Goal: Task Accomplishment & Management: Complete application form

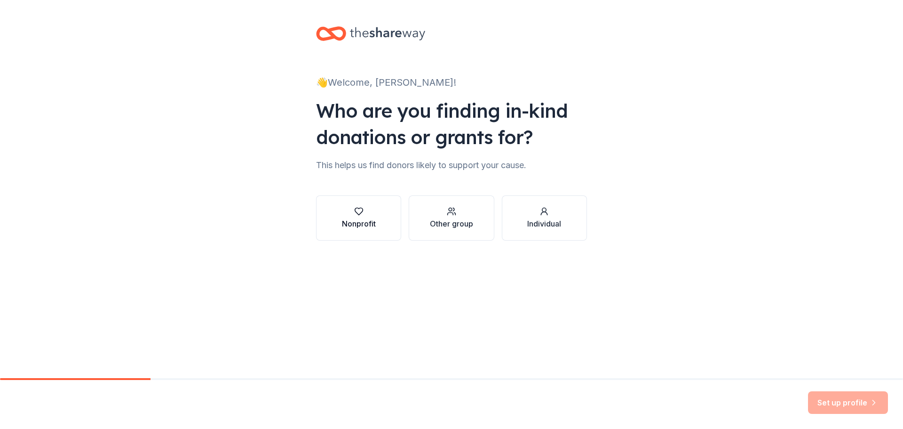
click at [351, 222] on div "Nonprofit" at bounding box center [359, 223] width 34 height 11
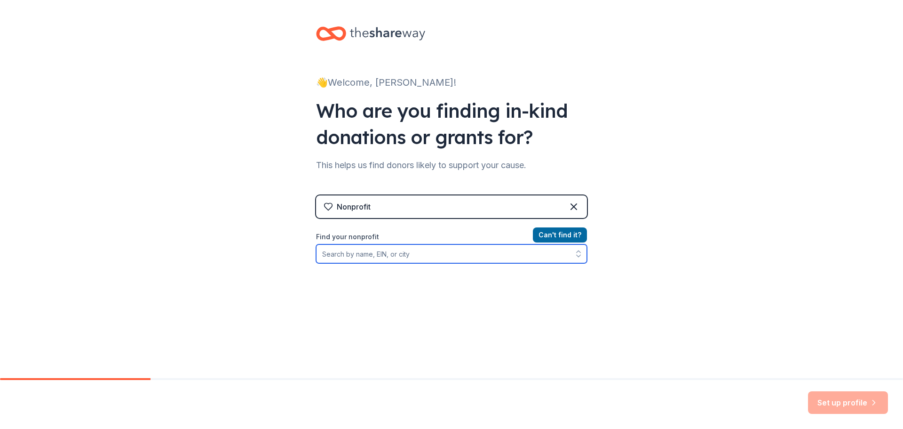
click at [404, 247] on input "Find your nonprofit" at bounding box center [451, 253] width 271 height 19
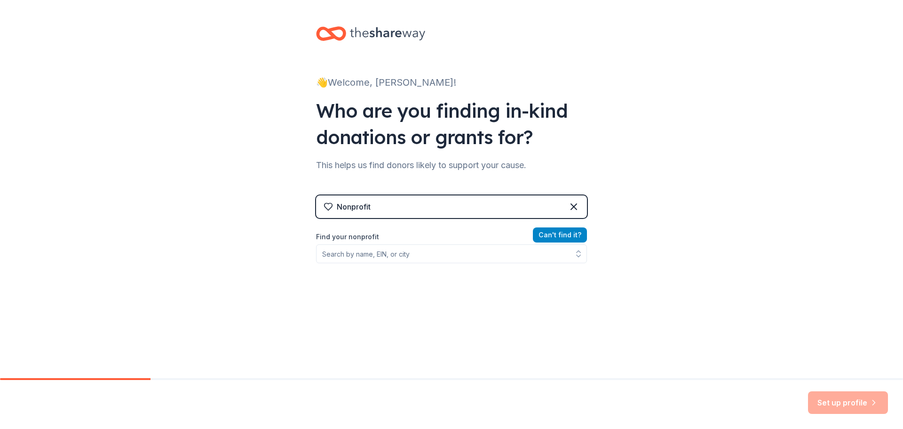
click at [581, 234] on button "Can ' t find it?" at bounding box center [560, 234] width 54 height 15
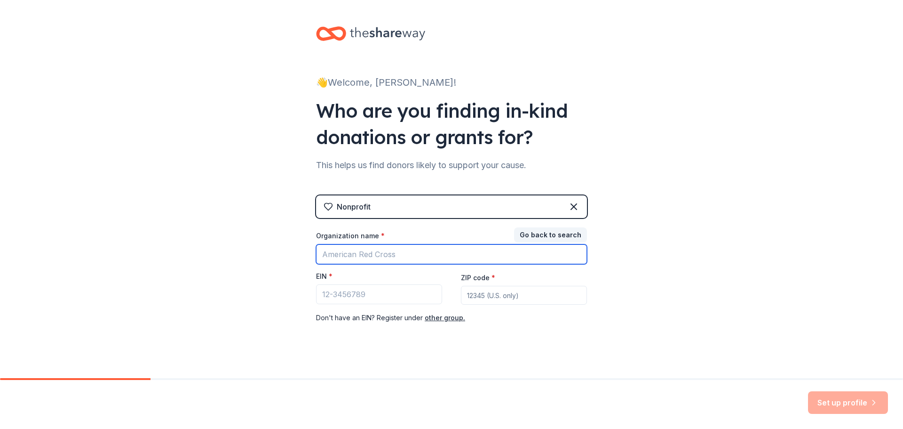
click at [380, 254] on input "Organization name *" at bounding box center [451, 254] width 271 height 20
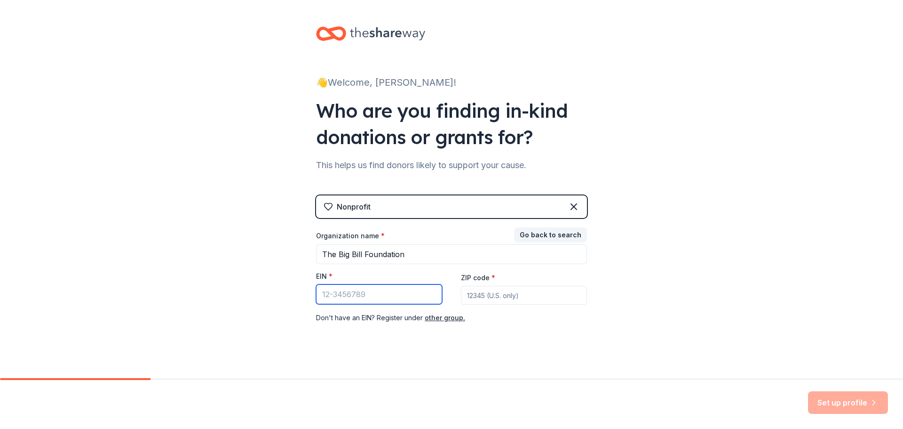
click at [381, 299] on input "EIN *" at bounding box center [379, 294] width 126 height 20
click at [207, 167] on div "👋 Welcome, [PERSON_NAME]! Who are you finding in-kind donations or grants for? …" at bounding box center [451, 193] width 903 height 387
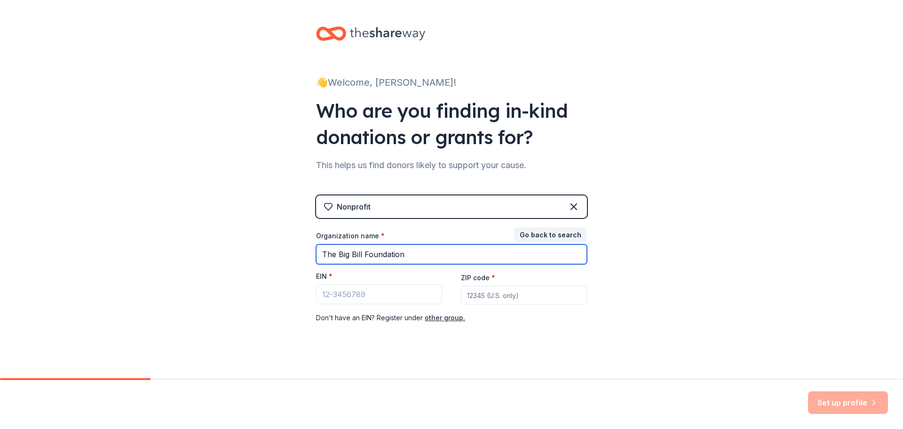
click at [423, 257] on input "The Big Bill Foundation" at bounding box center [451, 254] width 271 height 20
type input "The Big Bill Foundation, Inc."
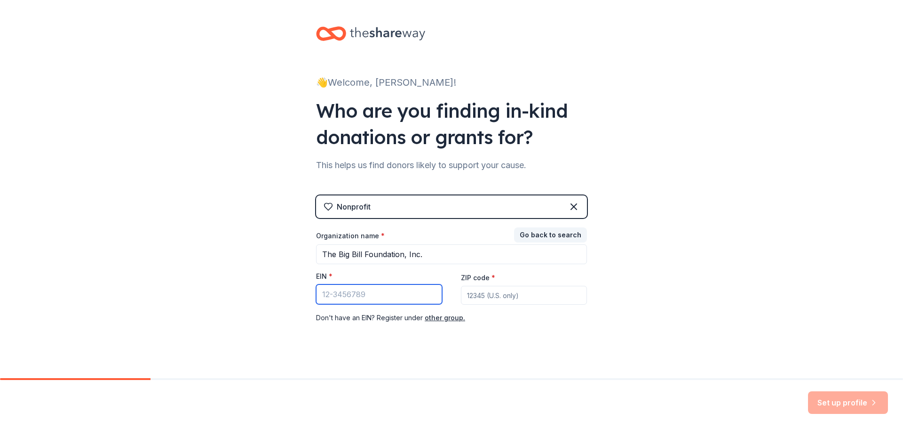
click at [378, 301] on input "EIN *" at bounding box center [379, 294] width 126 height 20
type input "[US_EMPLOYER_IDENTIFICATION_NUMBER]"
click at [509, 287] on input "ZIP code *" at bounding box center [524, 295] width 126 height 19
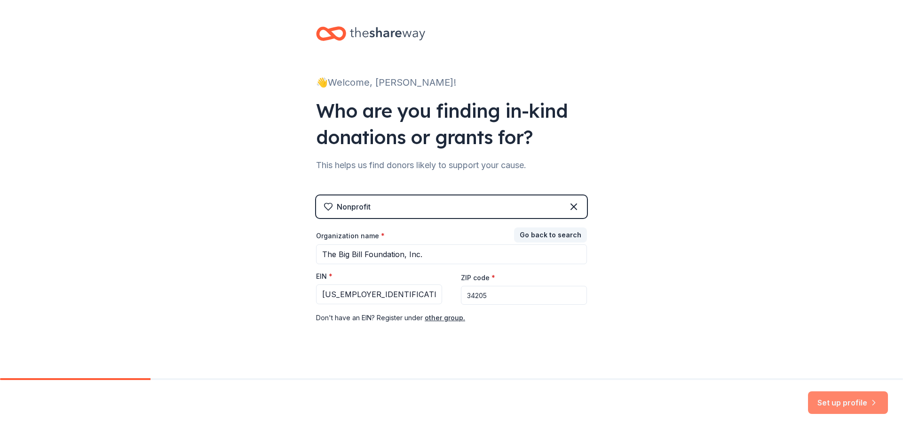
type input "34205"
drag, startPoint x: 848, startPoint y: 409, endPoint x: 829, endPoint y: 403, distance: 19.2
click at [848, 409] on button "Set up profile" at bounding box center [848, 402] width 80 height 23
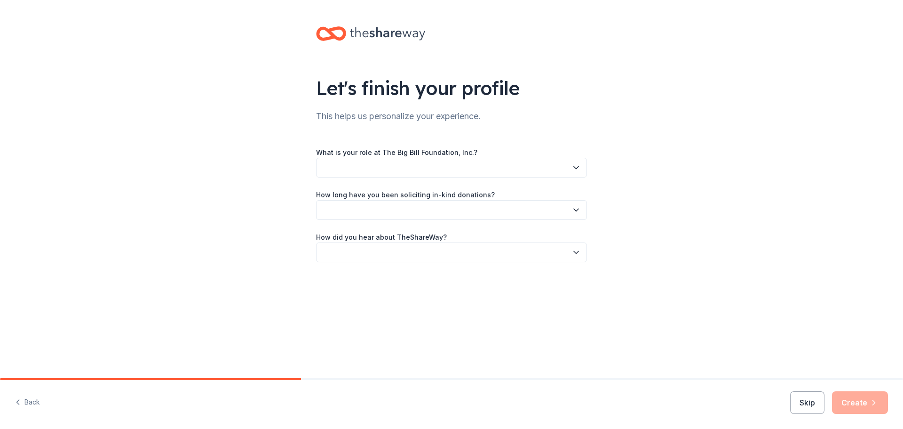
click at [476, 161] on button "button" at bounding box center [451, 168] width 271 height 20
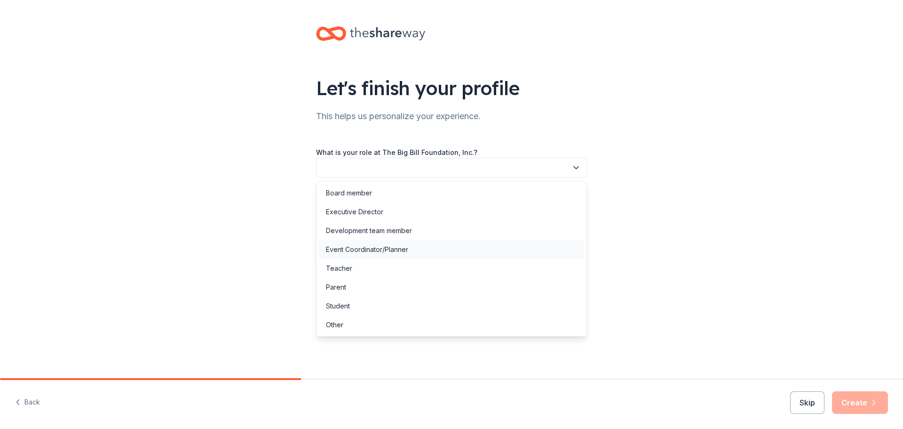
drag, startPoint x: 441, startPoint y: 252, endPoint x: 446, endPoint y: 249, distance: 5.5
click at [442, 252] on div "Event Coordinator/Planner" at bounding box center [452, 249] width 266 height 19
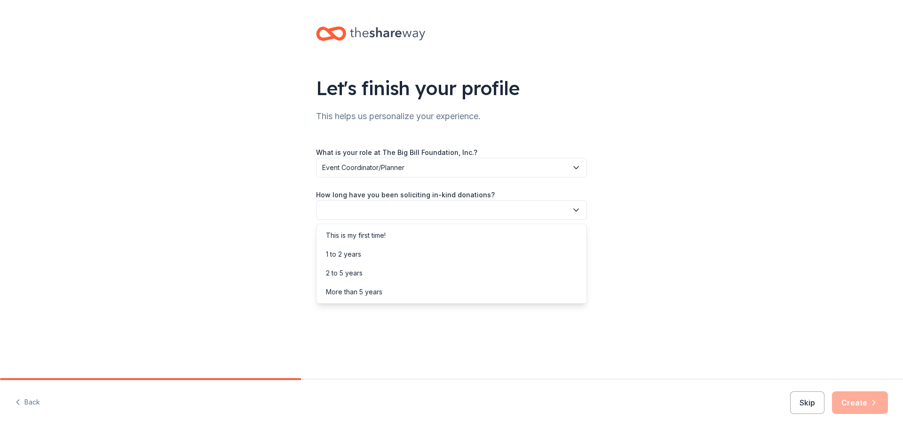
click at [458, 214] on button "button" at bounding box center [451, 210] width 271 height 20
click at [432, 268] on div "2 to 5 years" at bounding box center [452, 272] width 266 height 19
click at [470, 219] on button "2 to 5 years" at bounding box center [451, 210] width 271 height 20
click at [431, 253] on div "1 to 2 years" at bounding box center [452, 254] width 266 height 19
click at [454, 249] on button "button" at bounding box center [451, 252] width 271 height 20
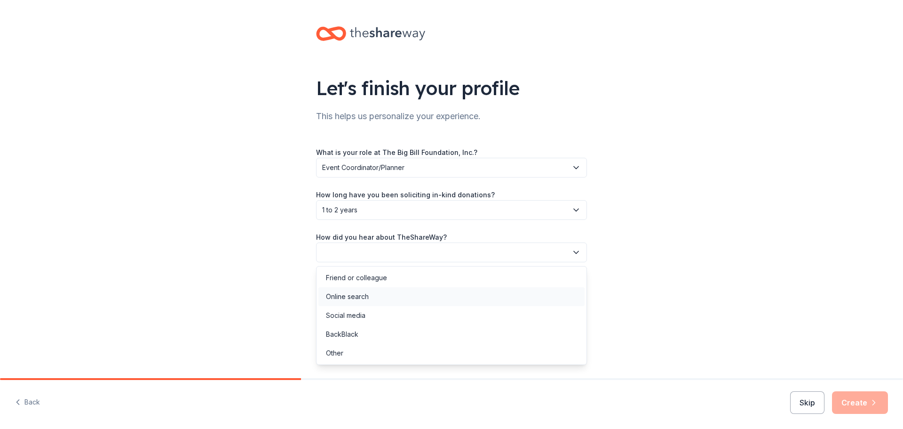
click at [406, 294] on div "Online search" at bounding box center [452, 296] width 266 height 19
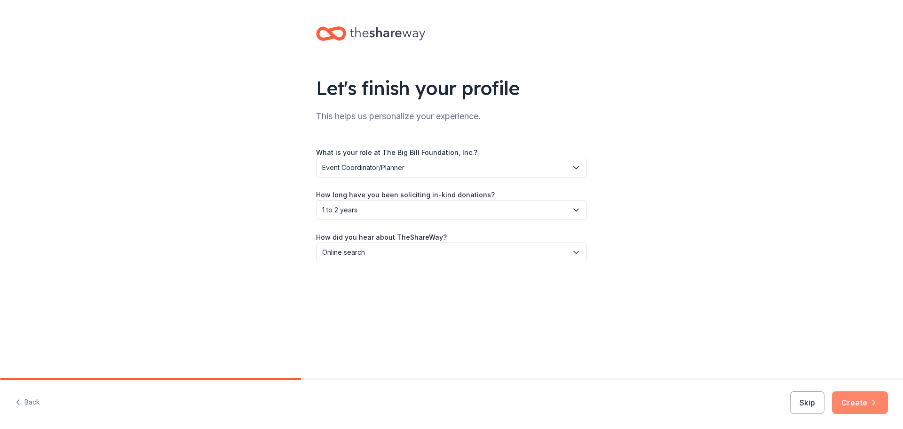
click at [858, 394] on button "Create" at bounding box center [860, 402] width 56 height 23
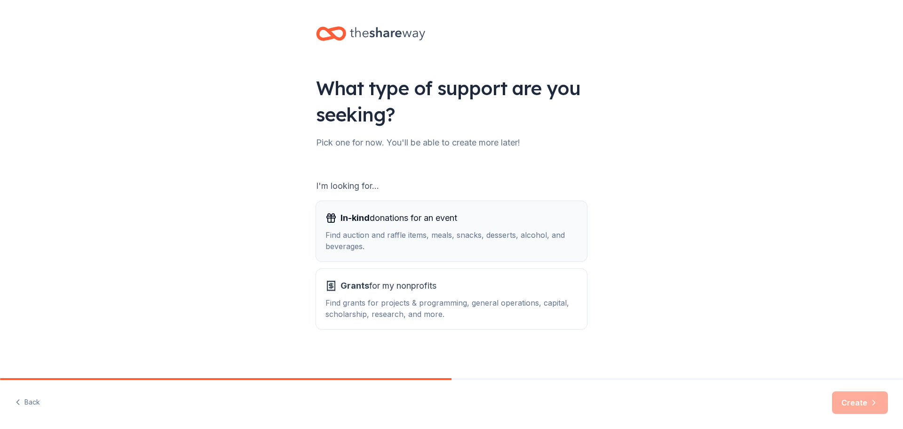
click at [521, 239] on div "Find auction and raffle items, meals, snacks, desserts, alcohol, and beverages." at bounding box center [452, 240] width 252 height 23
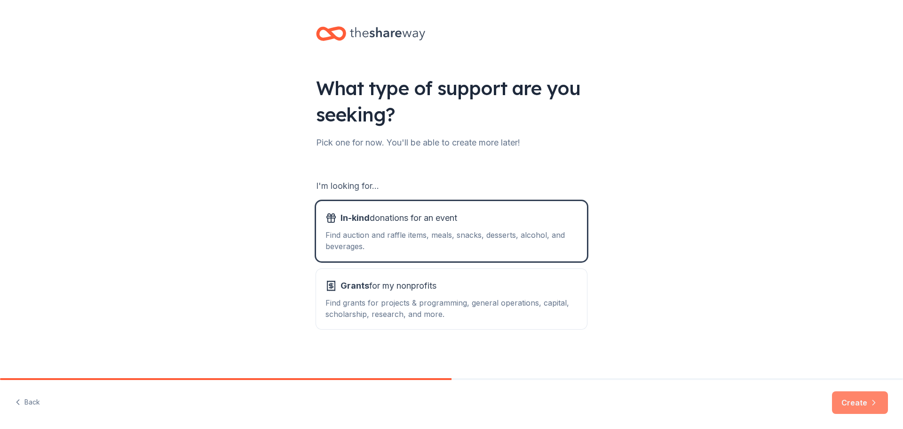
click at [857, 408] on button "Create" at bounding box center [860, 402] width 56 height 23
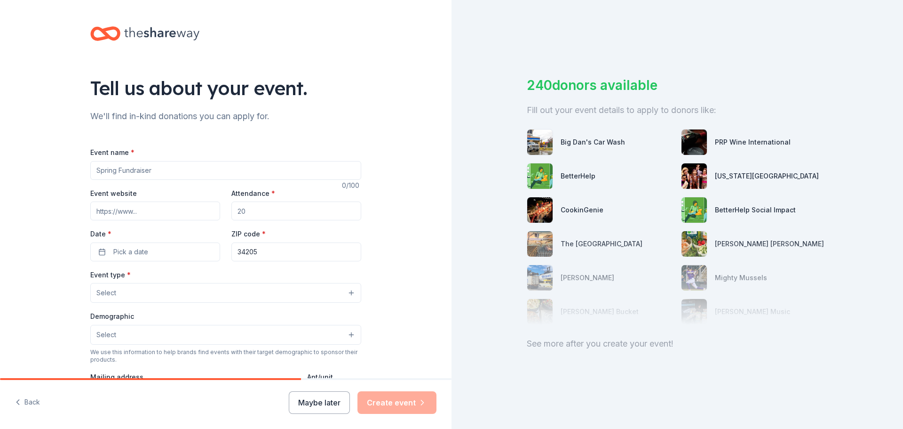
click at [207, 171] on input "Event name *" at bounding box center [225, 170] width 271 height 19
type input "[US_STATE] [GEOGRAPHIC_DATA] Trot"
paste input "[URL][DOMAIN_NAME][US_STATE]"
type input "[URL][DOMAIN_NAME][US_STATE]"
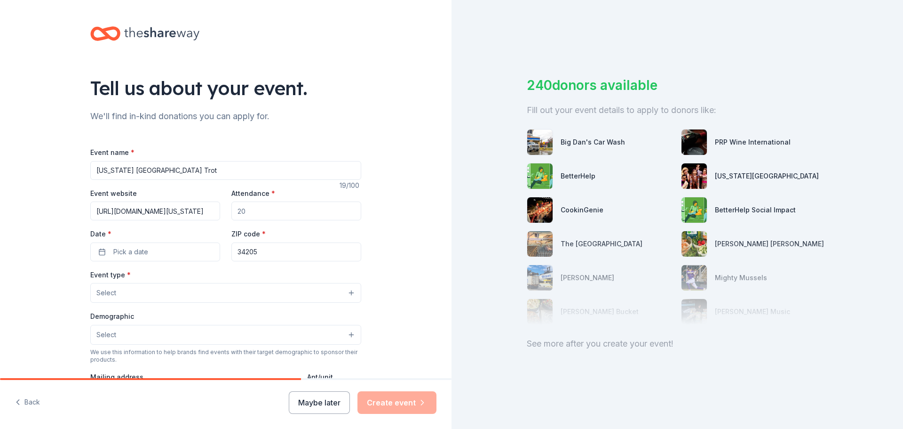
click at [257, 203] on input "Attendance *" at bounding box center [296, 210] width 130 height 19
type input "4500"
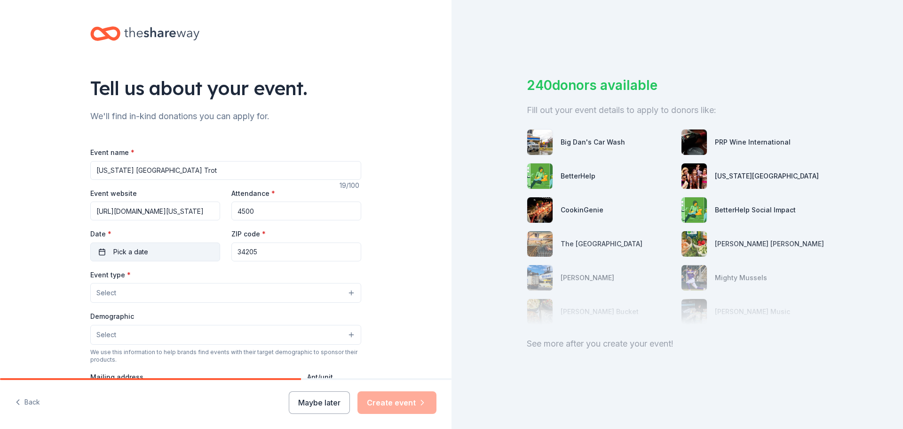
click at [155, 249] on button "Pick a date" at bounding box center [155, 251] width 130 height 19
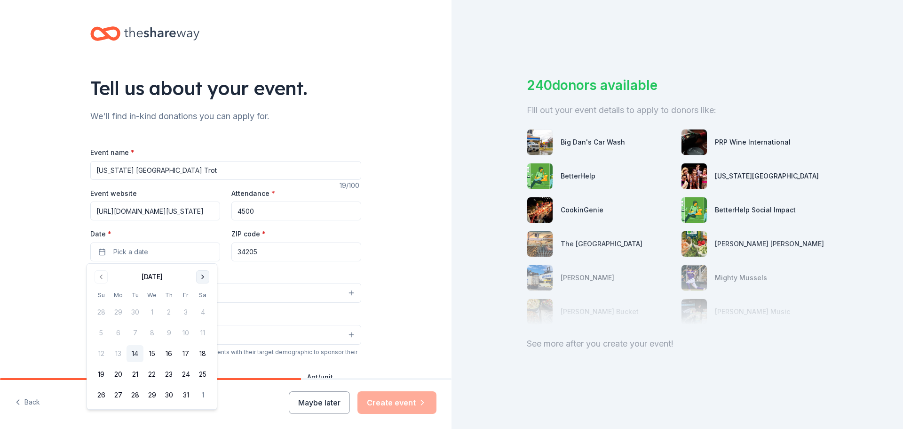
click at [201, 279] on button "Go to next month" at bounding box center [202, 276] width 13 height 13
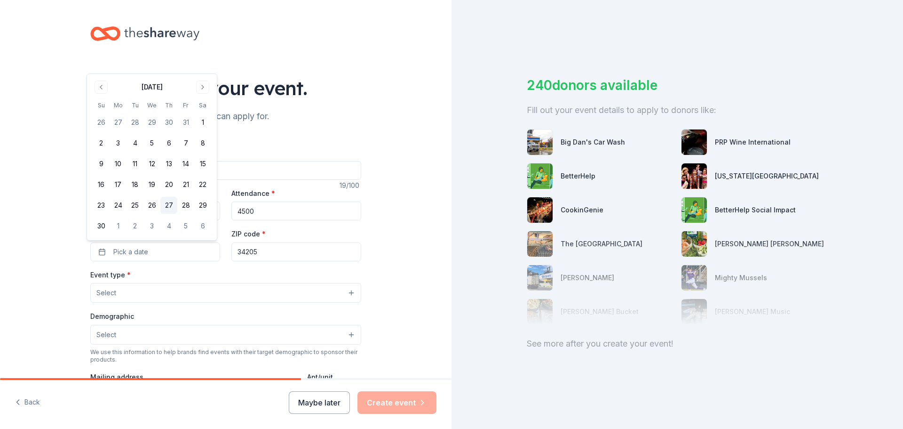
click at [171, 206] on button "27" at bounding box center [168, 205] width 17 height 17
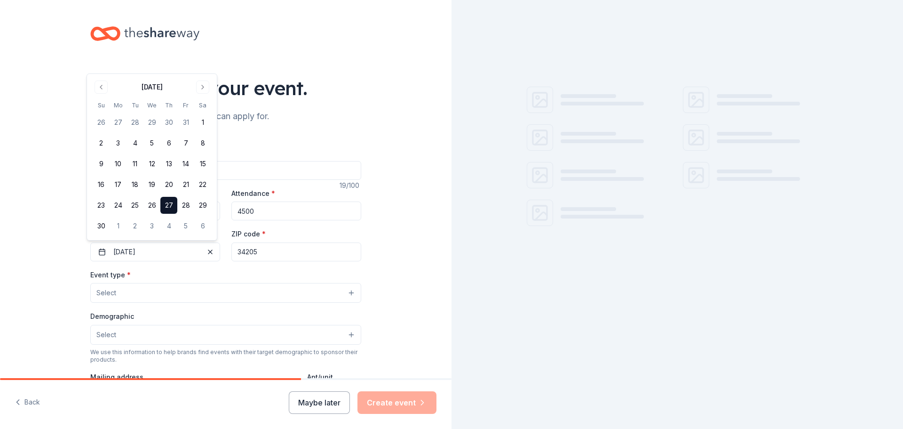
click at [241, 248] on input "34205" at bounding box center [296, 251] width 130 height 19
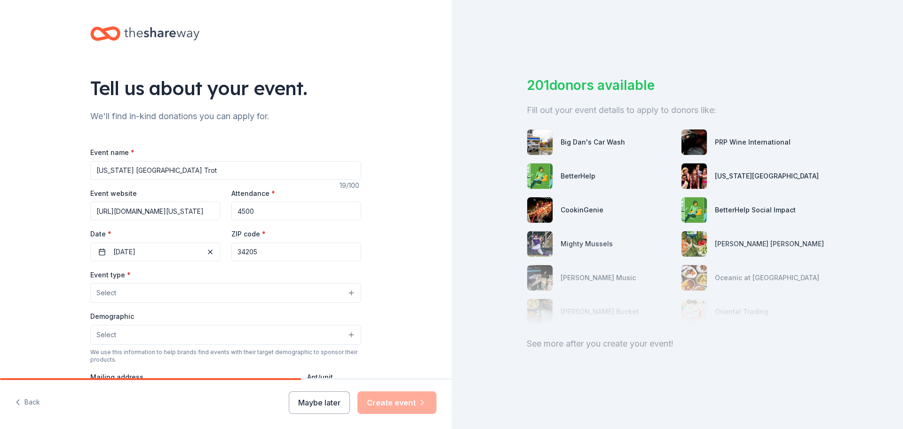
click at [261, 262] on div "Event name * [US_STATE] [GEOGRAPHIC_DATA] Trot 19 /100 Event website [URL][DOMA…" at bounding box center [225, 363] width 271 height 435
click at [262, 251] on input "34205" at bounding box center [296, 251] width 130 height 19
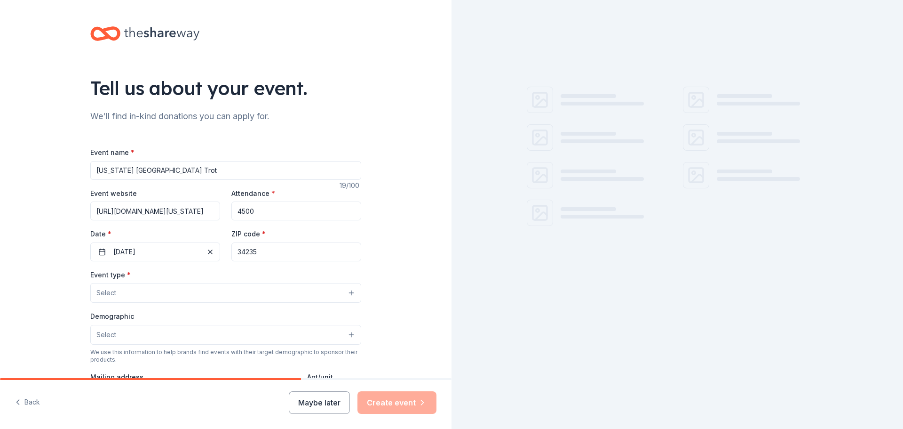
type input "34235"
click at [199, 299] on button "Select" at bounding box center [225, 293] width 271 height 20
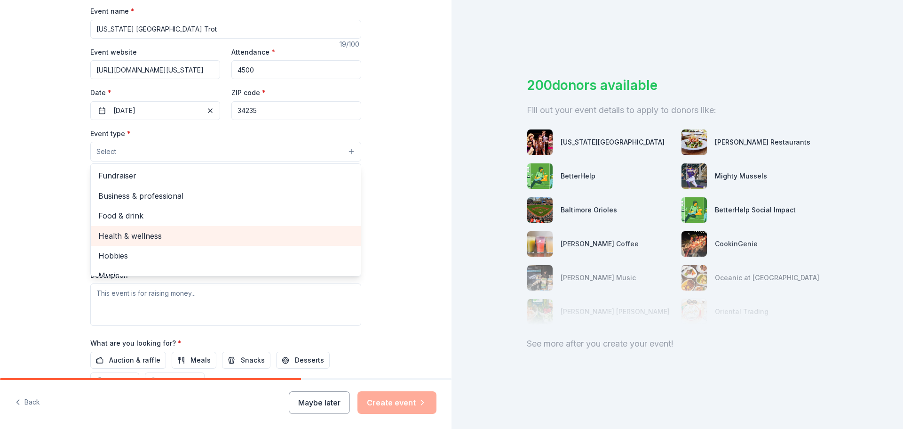
click at [175, 226] on div "Health & wellness" at bounding box center [226, 236] width 270 height 20
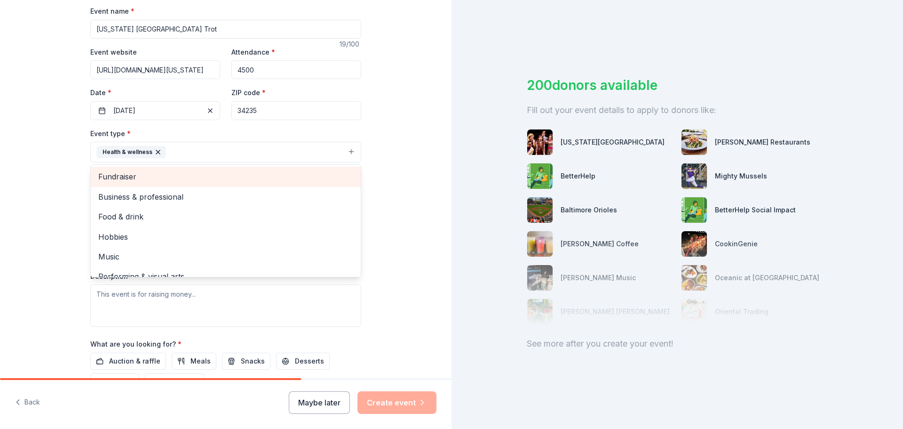
click at [163, 179] on span "Fundraiser" at bounding box center [225, 176] width 255 height 12
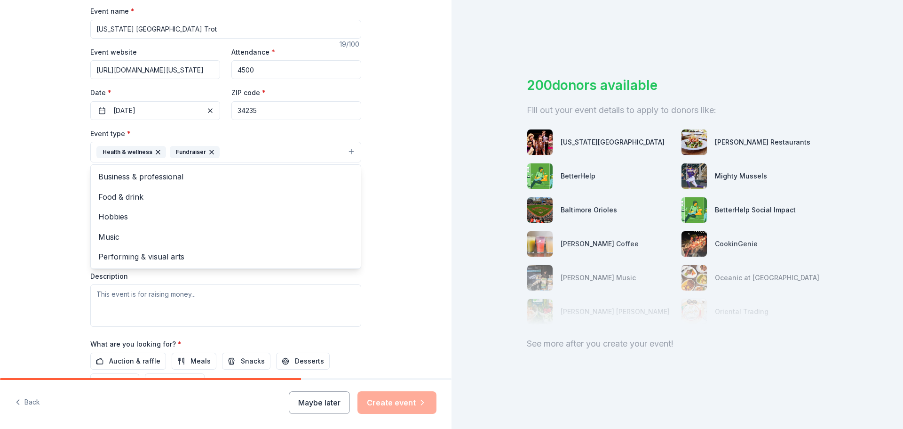
click at [399, 225] on div "Tell us about your event. We'll find in-kind donations you can apply for. Event…" at bounding box center [226, 172] width 452 height 627
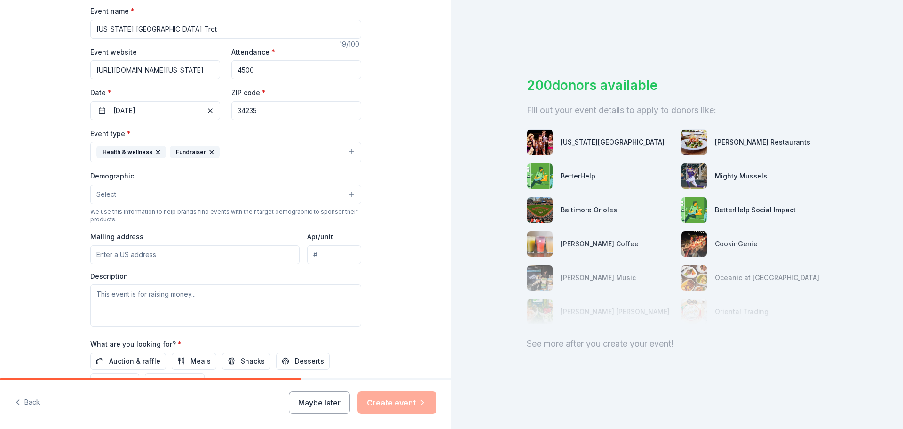
click at [276, 198] on button "Select" at bounding box center [225, 194] width 271 height 20
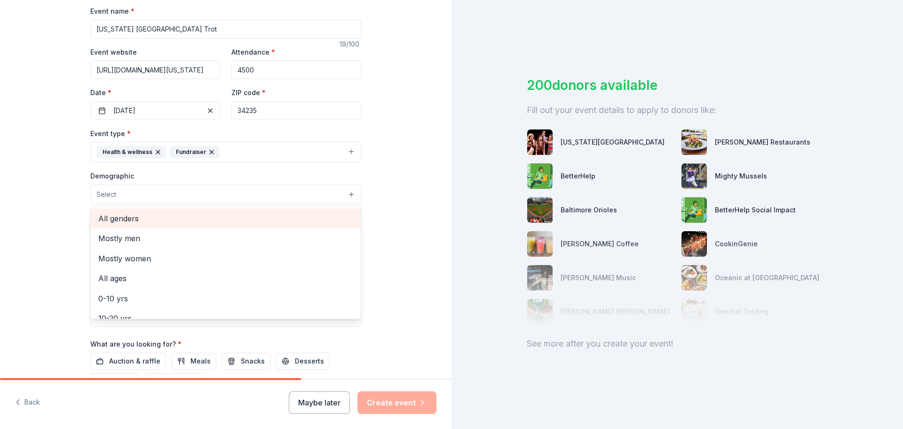
click at [154, 216] on span "All genders" at bounding box center [225, 218] width 255 height 12
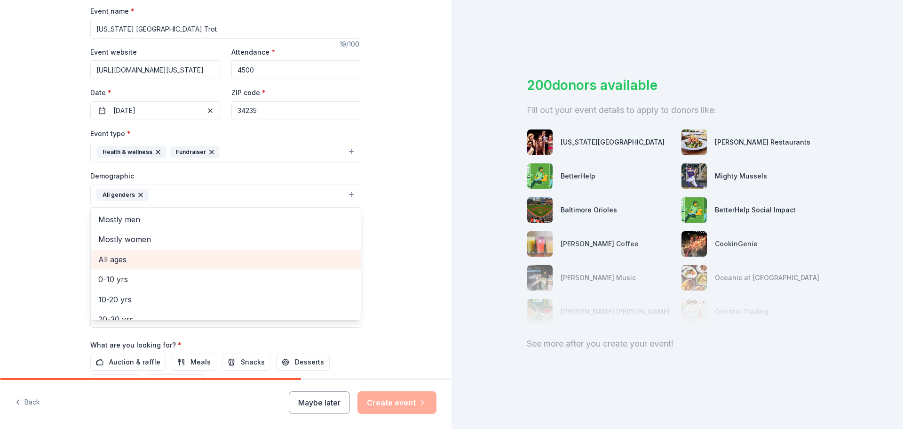
click at [138, 256] on span "All ages" at bounding box center [225, 259] width 255 height 12
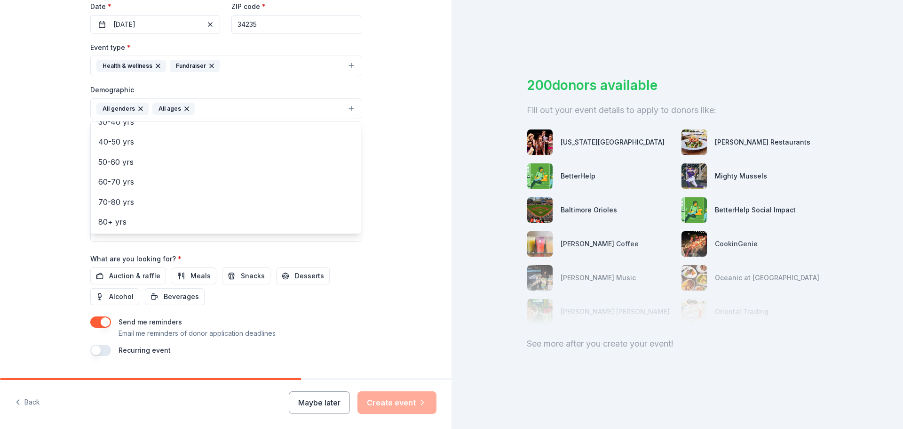
scroll to position [235, 0]
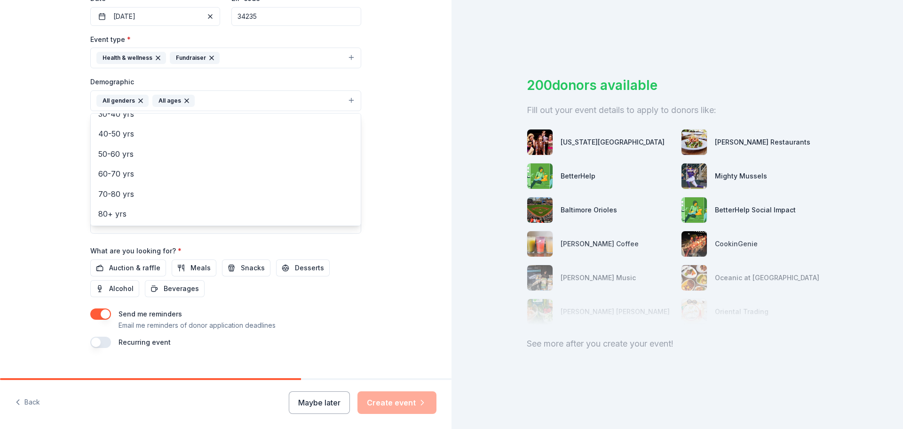
click at [399, 168] on div "Tell us about your event. We'll find in-kind donations you can apply for. Event…" at bounding box center [226, 79] width 452 height 628
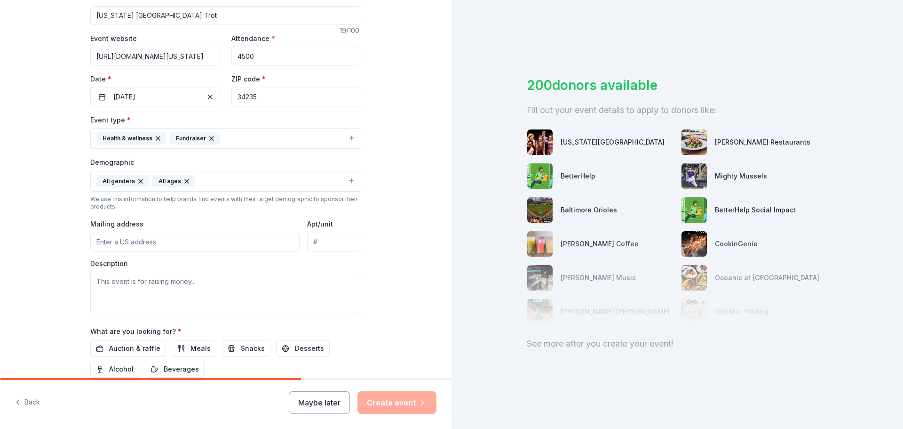
scroll to position [141, 0]
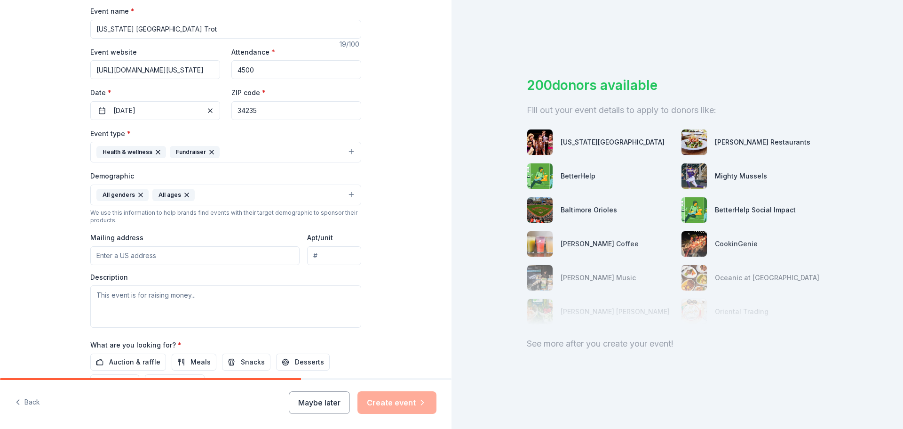
click at [203, 253] on input "Mailing address" at bounding box center [194, 255] width 209 height 19
type input "[STREET_ADDRESS]"
click at [201, 295] on textarea at bounding box center [225, 306] width 271 height 42
click at [237, 290] on textarea "This event" at bounding box center [225, 306] width 271 height 42
drag, startPoint x: 166, startPoint y: 295, endPoint x: 71, endPoint y: 290, distance: 95.1
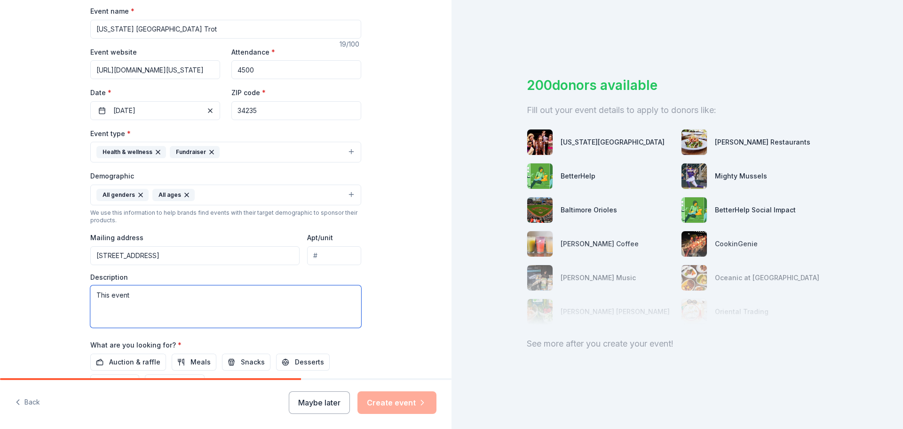
click at [75, 293] on div "Tell us about your event. We'll find in-kind donations you can apply for. Event…" at bounding box center [225, 173] width 301 height 628
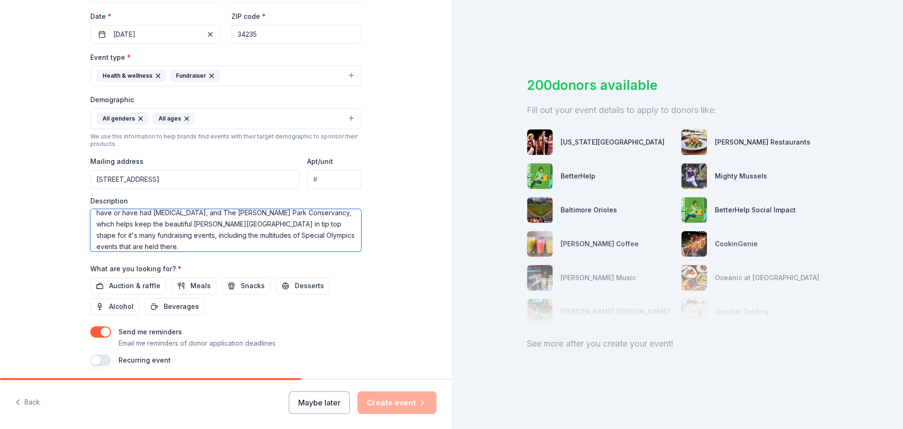
scroll to position [235, 0]
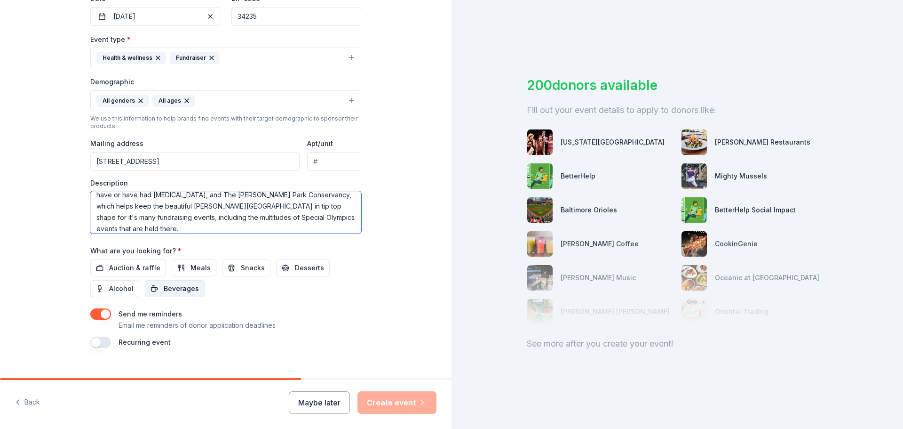
type textarea "The [US_STATE] Turkey Trot is a part of many peoples [DATE] family traditions. …"
click at [164, 291] on span "Beverages" at bounding box center [181, 288] width 35 height 11
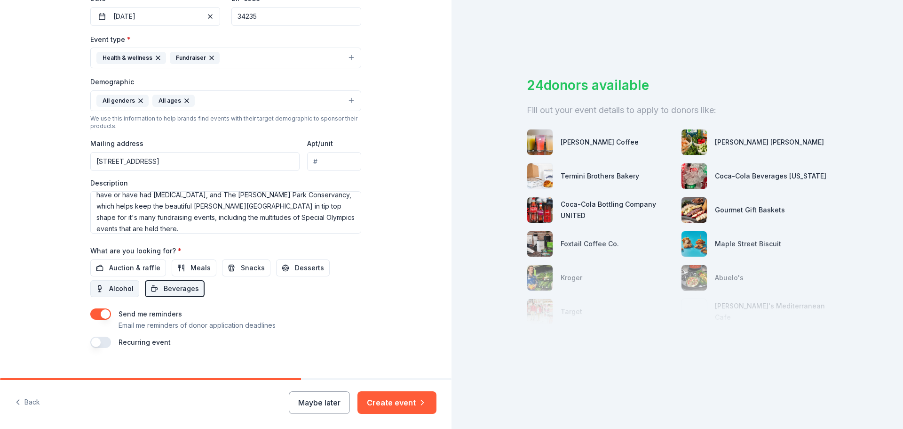
click at [109, 290] on span "Alcohol" at bounding box center [121, 288] width 24 height 11
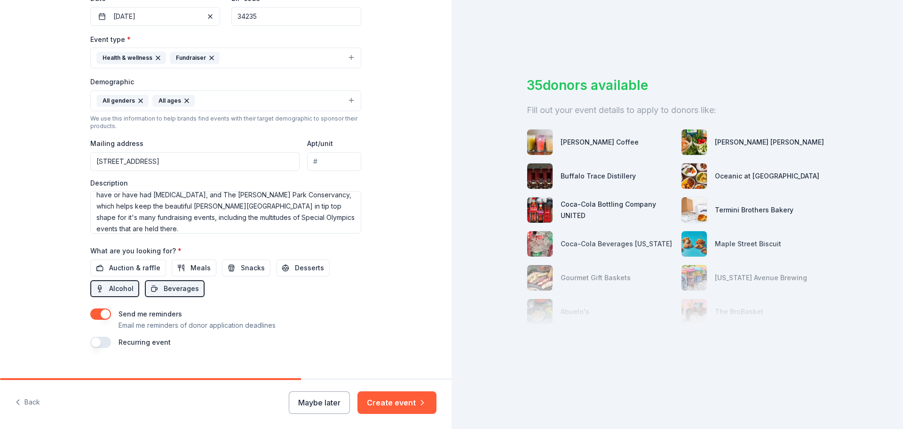
click at [99, 343] on button "button" at bounding box center [100, 341] width 21 height 11
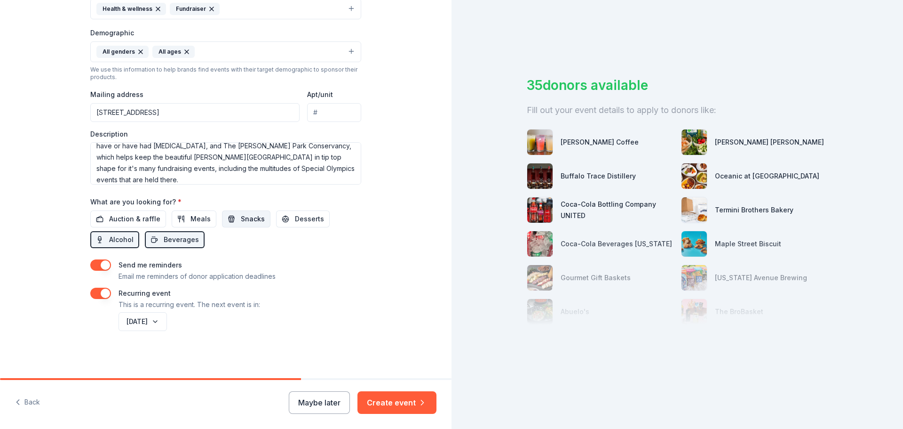
click at [231, 220] on button "Snacks" at bounding box center [246, 218] width 48 height 17
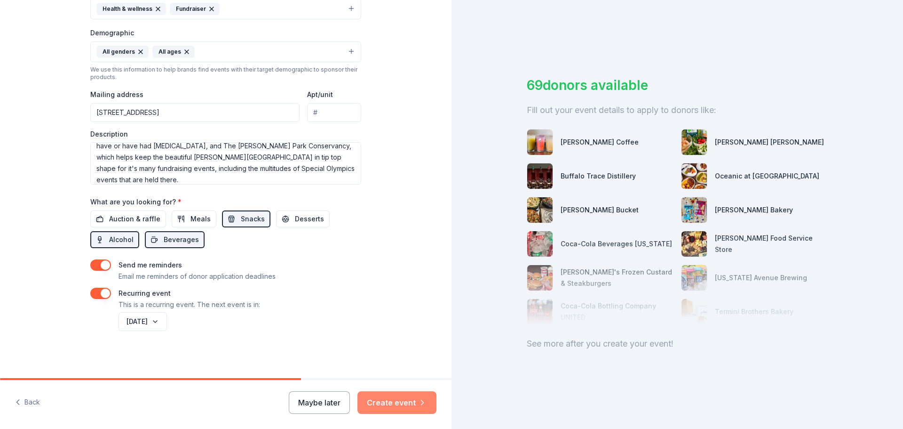
click at [404, 400] on button "Create event" at bounding box center [397, 402] width 79 height 23
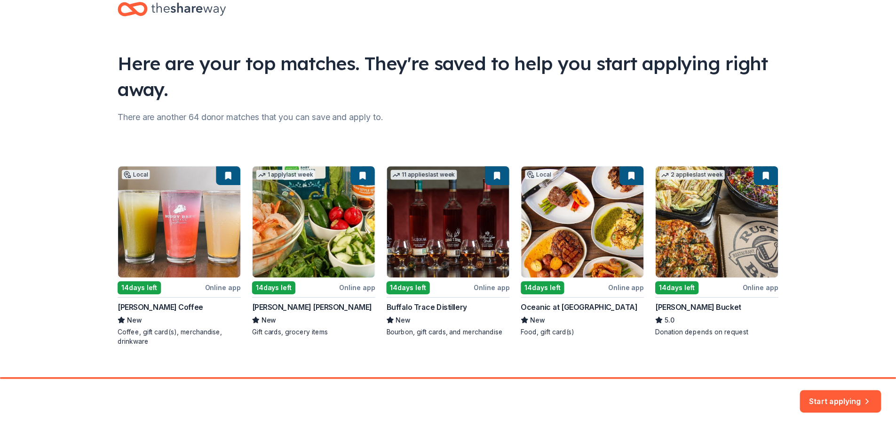
scroll to position [40, 0]
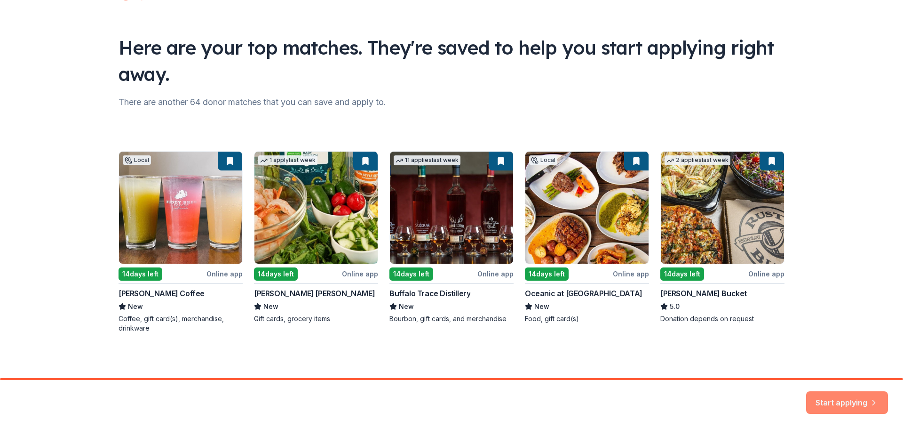
click at [845, 400] on button "Start applying" at bounding box center [847, 397] width 82 height 23
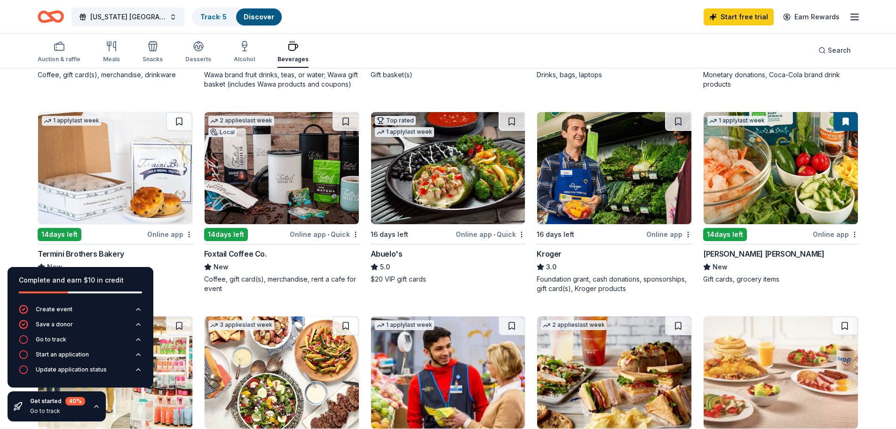
scroll to position [282, 0]
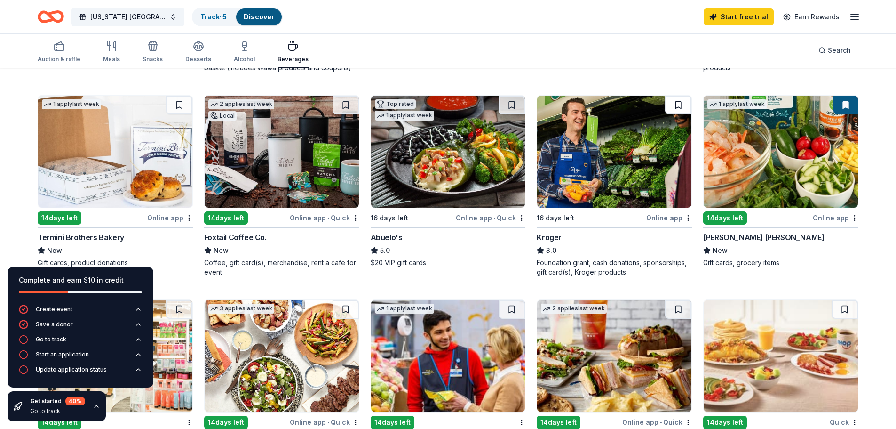
click at [677, 104] on button at bounding box center [678, 105] width 26 height 19
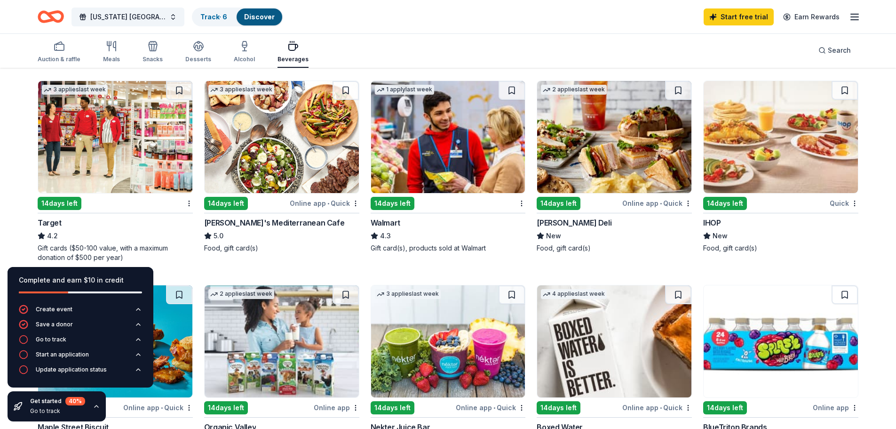
scroll to position [518, 0]
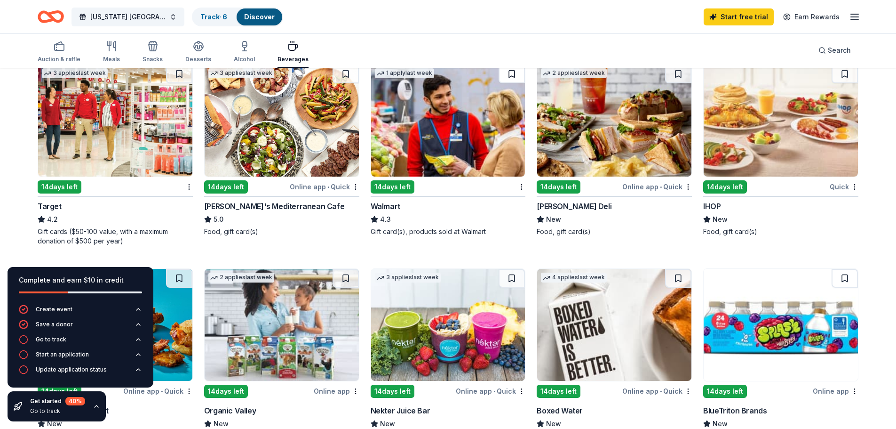
click at [514, 72] on button at bounding box center [512, 73] width 26 height 19
drag, startPoint x: 401, startPoint y: 185, endPoint x: 541, endPoint y: 276, distance: 167.3
click at [541, 276] on div "4 applies last week" at bounding box center [574, 277] width 66 height 10
click at [448, 134] on img at bounding box center [448, 120] width 154 height 112
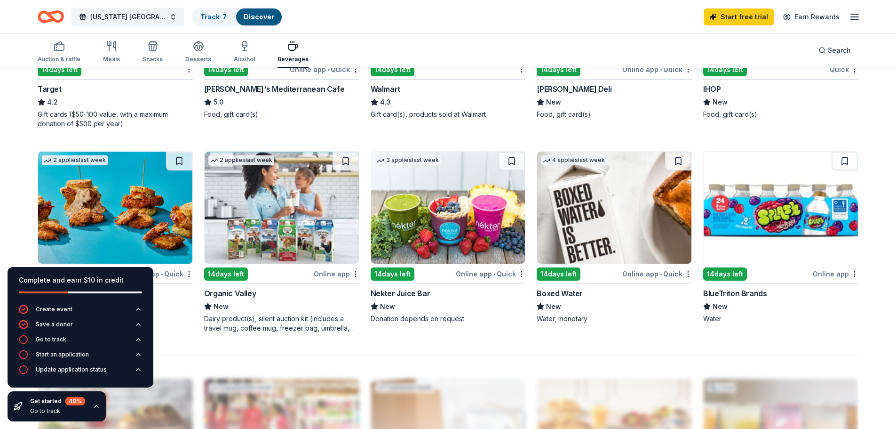
scroll to position [659, 0]
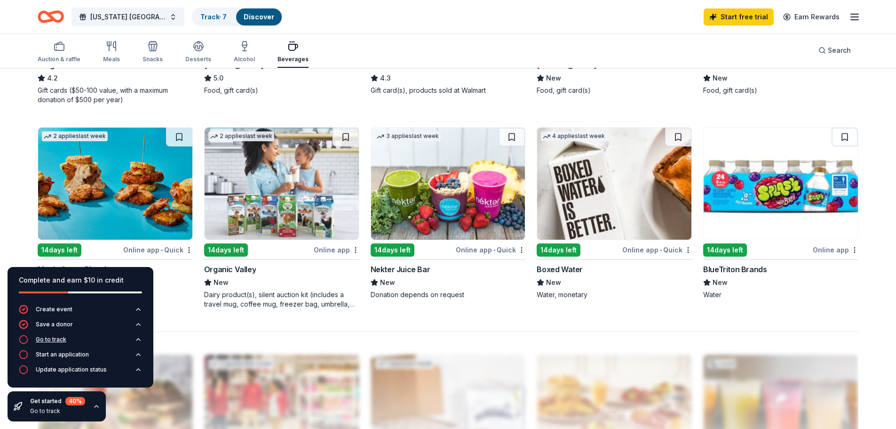
click at [50, 336] on div "Go to track" at bounding box center [51, 339] width 31 height 8
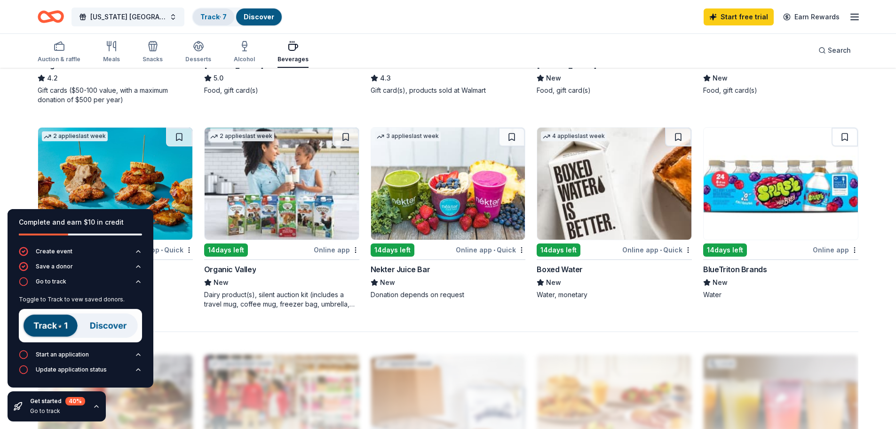
click at [193, 24] on div "Track · 7" at bounding box center [213, 16] width 41 height 17
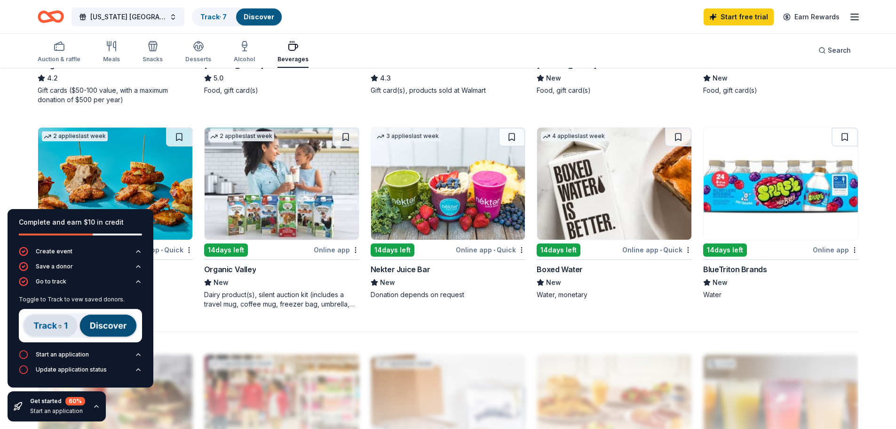
click at [244, 13] on link "Discover" at bounding box center [259, 17] width 31 height 8
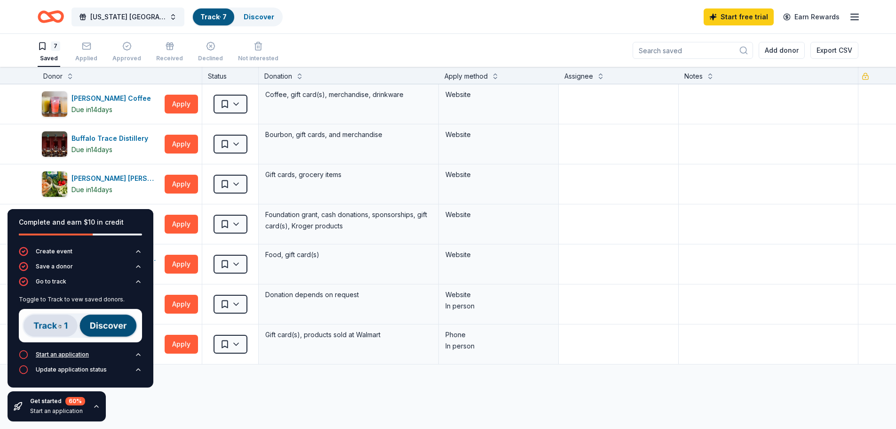
click at [69, 353] on div "Start an application" at bounding box center [62, 355] width 53 height 8
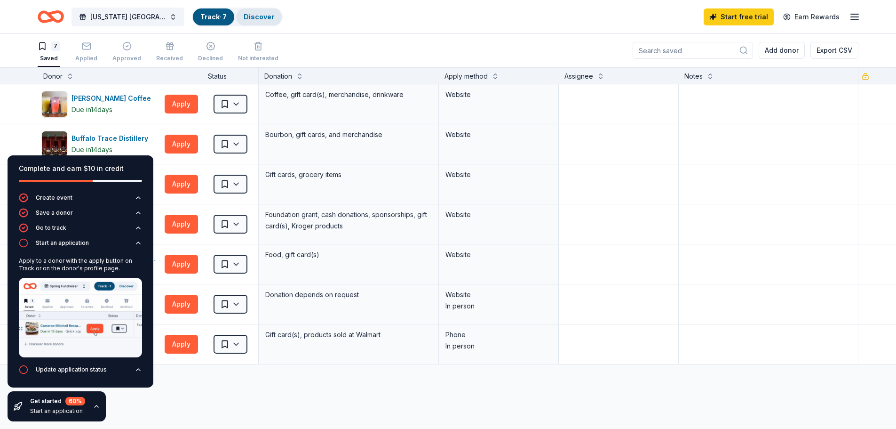
click at [244, 13] on link "Discover" at bounding box center [259, 17] width 31 height 8
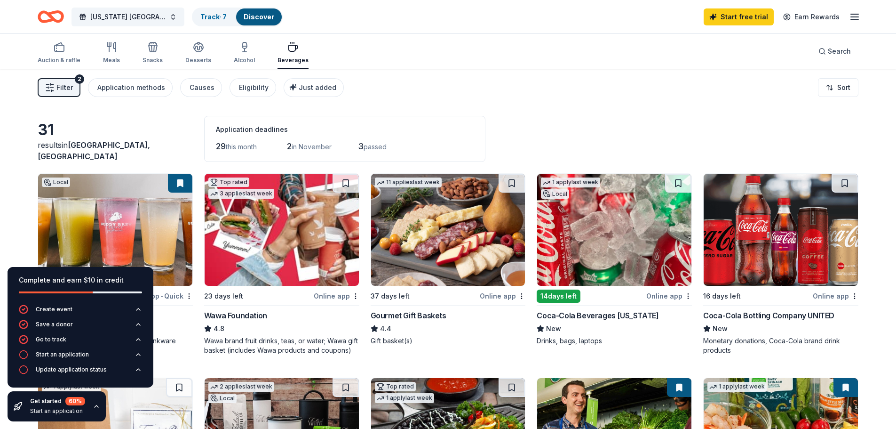
click at [678, 384] on button at bounding box center [679, 387] width 24 height 19
click at [679, 395] on button at bounding box center [679, 387] width 24 height 19
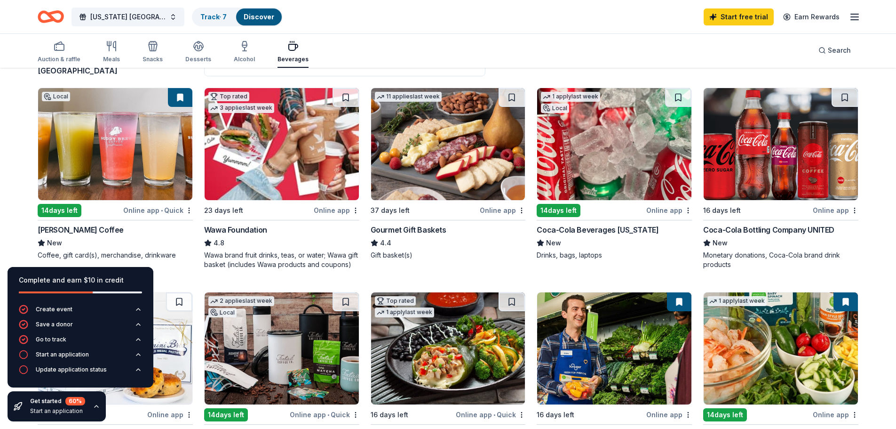
scroll to position [188, 0]
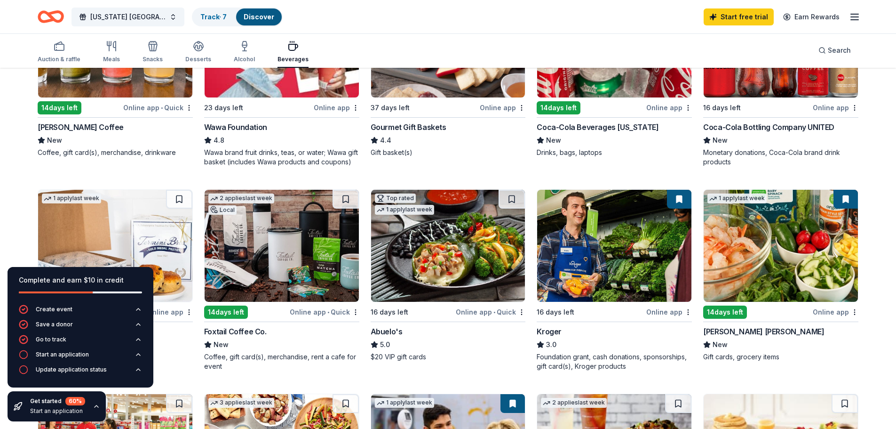
click at [613, 286] on img at bounding box center [614, 246] width 154 height 112
drag, startPoint x: 40, startPoint y: 16, endPoint x: 45, endPoint y: 14, distance: 5.3
click at [40, 16] on icon "Home" at bounding box center [46, 16] width 15 height 9
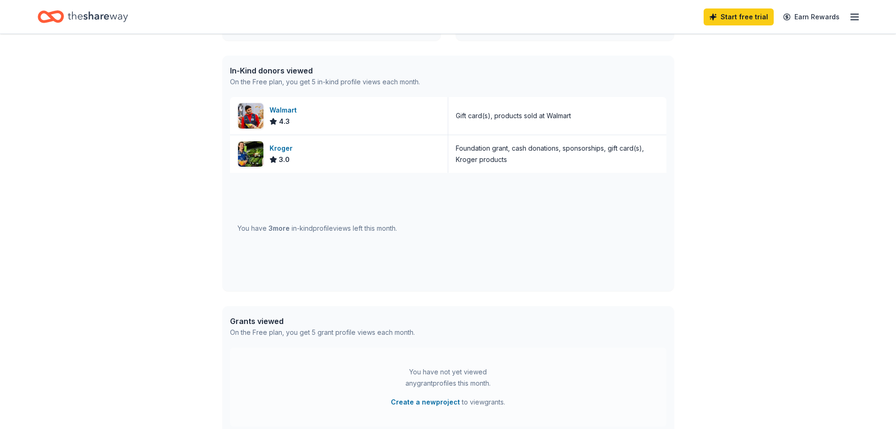
scroll to position [235, 0]
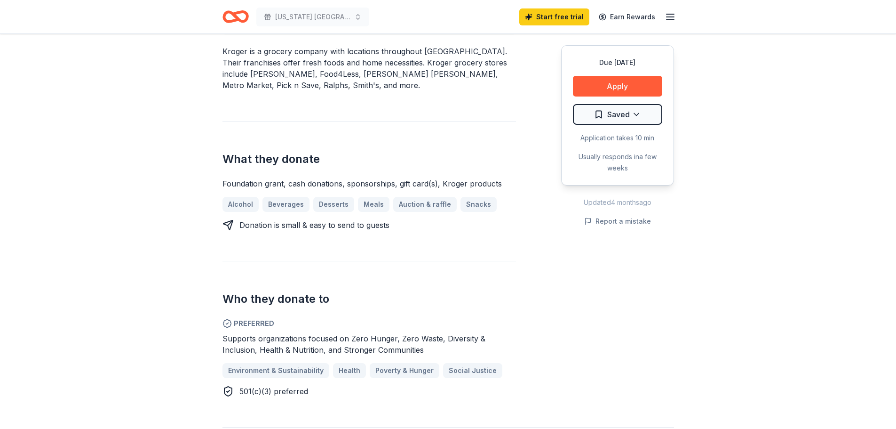
scroll to position [376, 0]
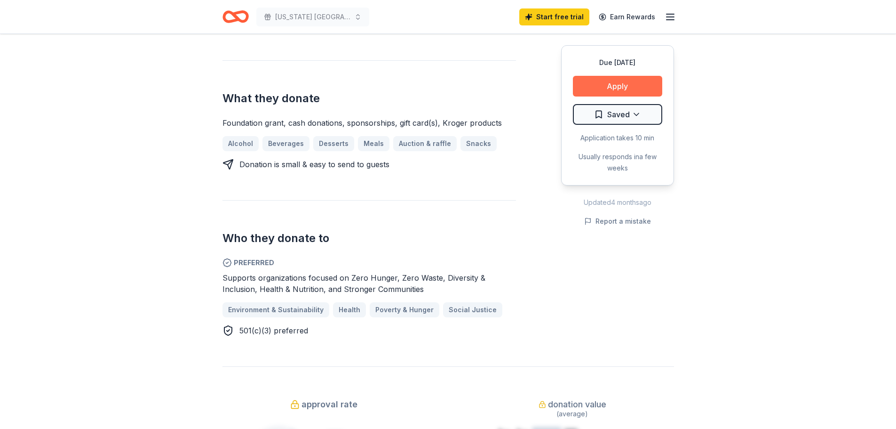
click at [622, 88] on button "Apply" at bounding box center [617, 86] width 89 height 21
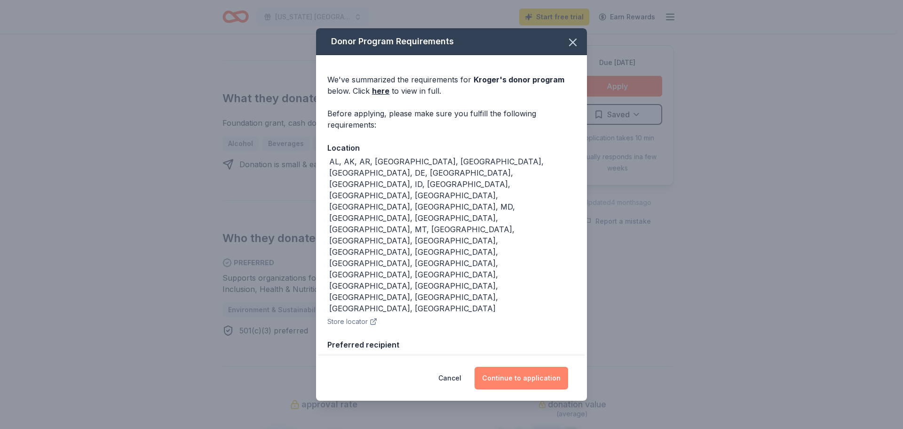
click at [520, 367] on button "Continue to application" at bounding box center [522, 378] width 94 height 23
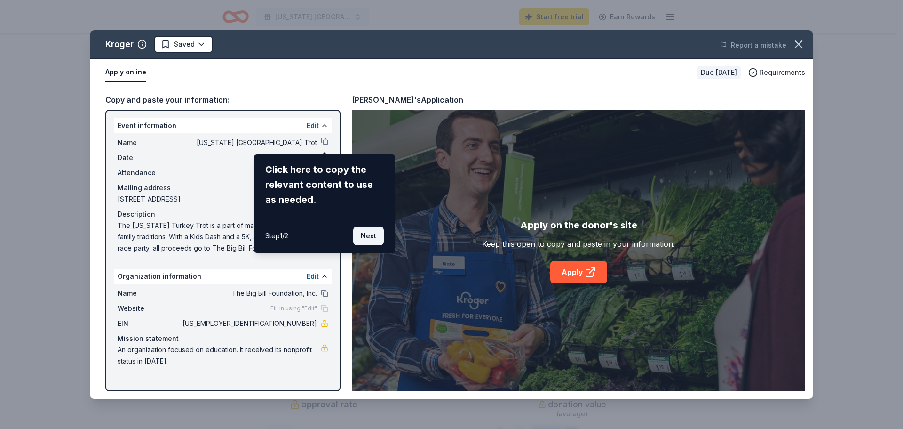
click at [371, 231] on button "Next" at bounding box center [368, 235] width 31 height 19
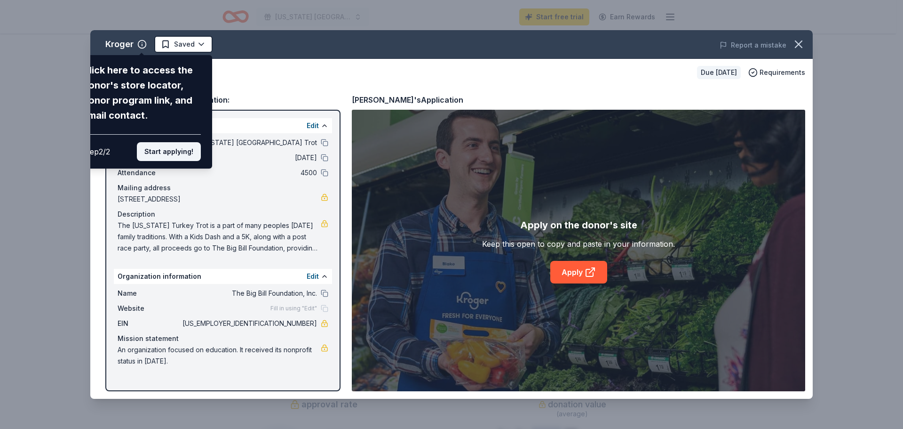
click at [174, 153] on button "Start applying!" at bounding box center [169, 151] width 64 height 19
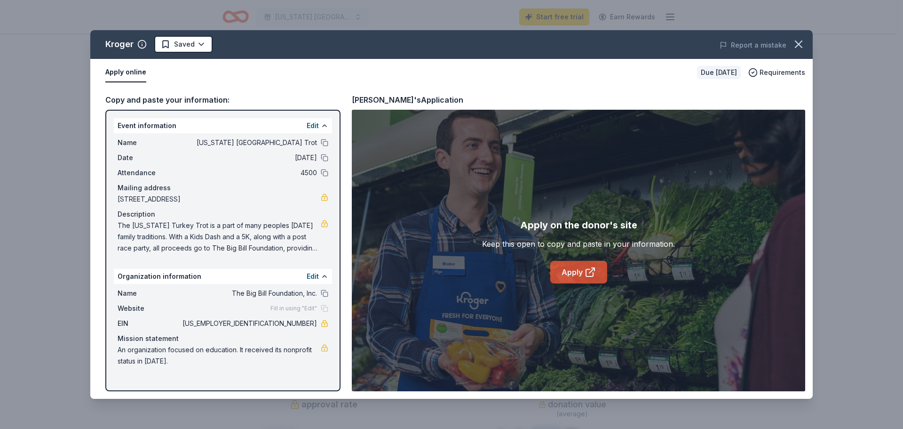
click at [574, 264] on link "Apply" at bounding box center [578, 272] width 57 height 23
click at [798, 43] on icon "button" at bounding box center [799, 44] width 7 height 7
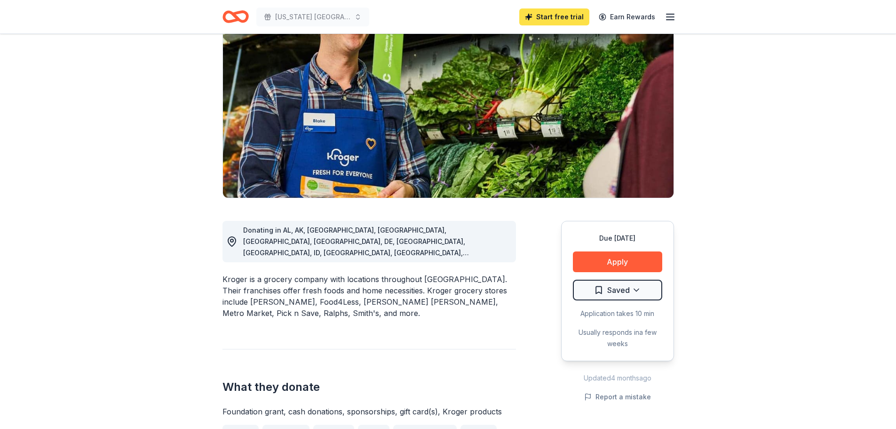
scroll to position [47, 0]
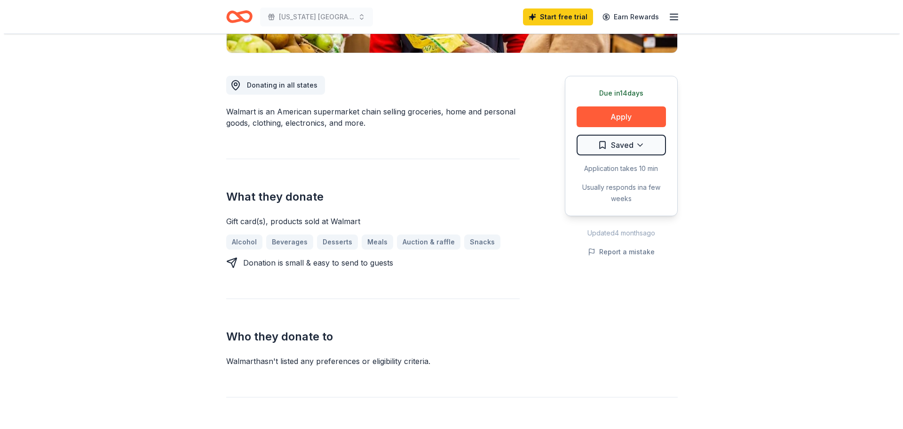
scroll to position [235, 0]
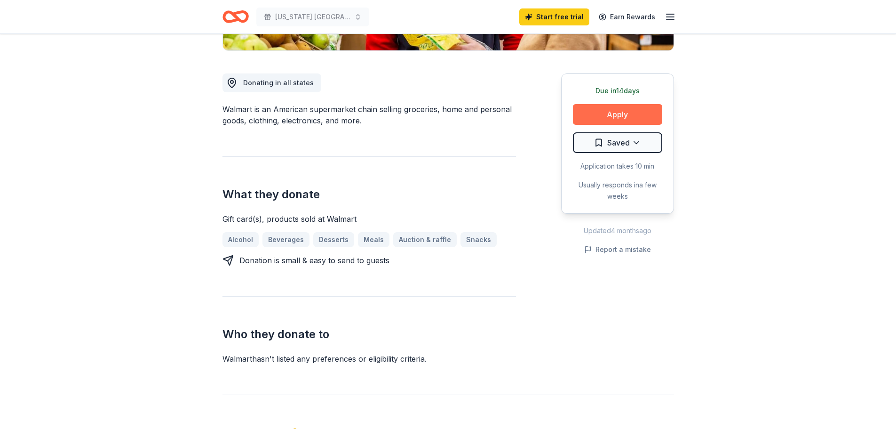
click at [602, 113] on button "Apply" at bounding box center [617, 114] width 89 height 21
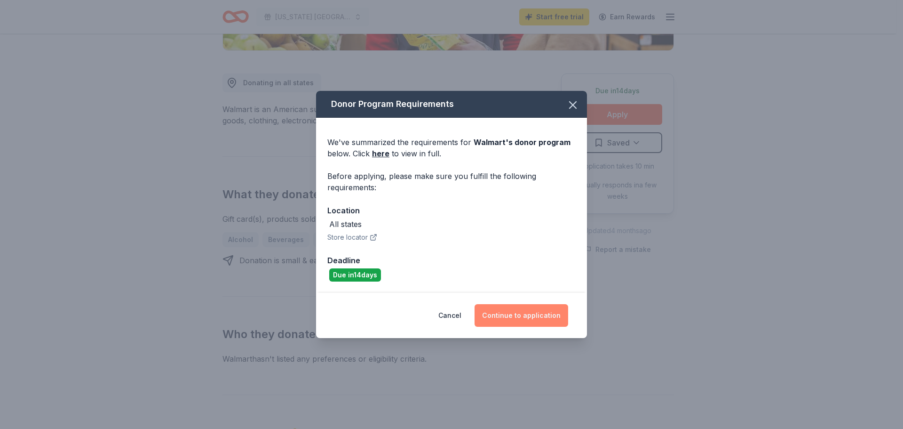
click at [500, 315] on button "Continue to application" at bounding box center [522, 315] width 94 height 23
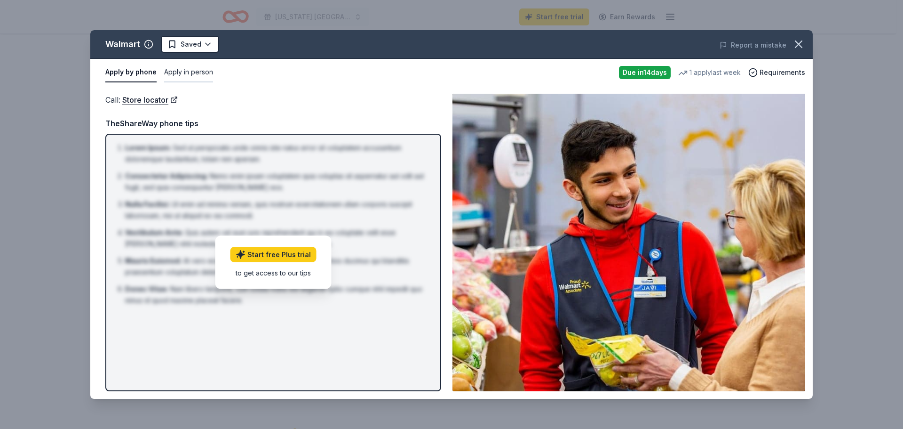
click at [201, 70] on button "Apply in person" at bounding box center [188, 73] width 49 height 20
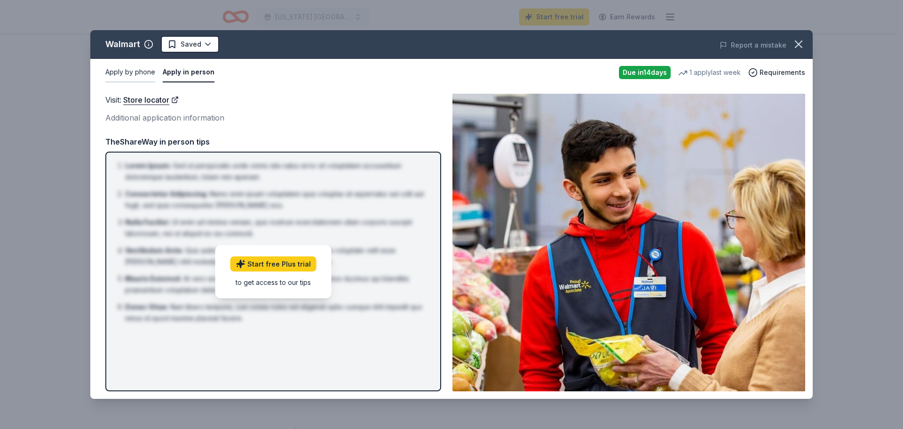
click at [115, 70] on button "Apply by phone" at bounding box center [130, 73] width 50 height 20
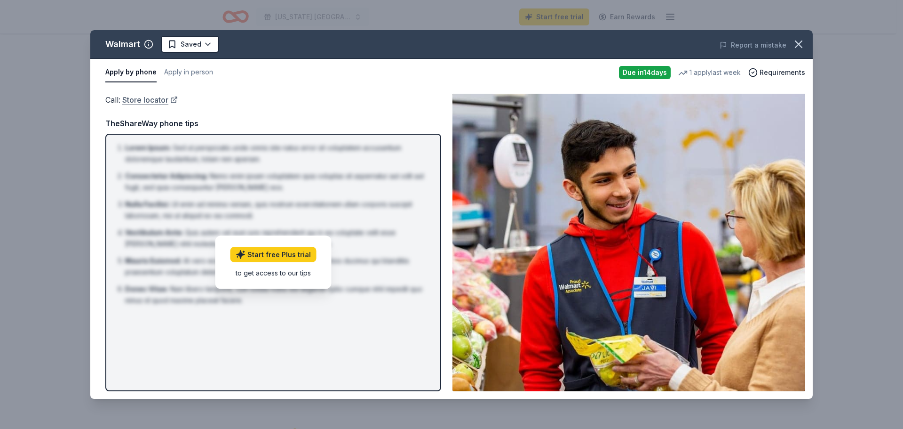
click at [149, 98] on link "Store locator" at bounding box center [150, 100] width 56 height 12
